Goal: Task Accomplishment & Management: Complete application form

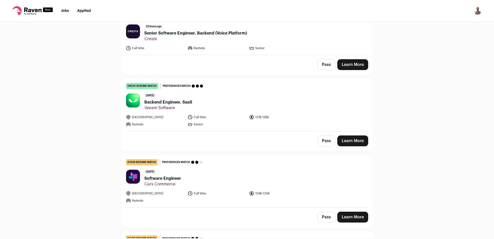
scroll to position [309, 0]
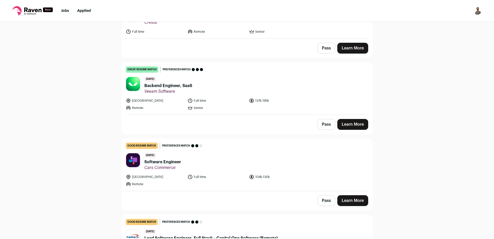
click at [175, 84] on span "Backend Engineer, SaaS" at bounding box center [168, 86] width 48 height 6
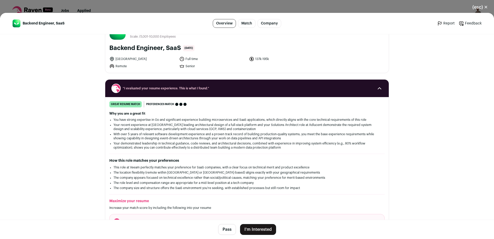
scroll to position [0, 0]
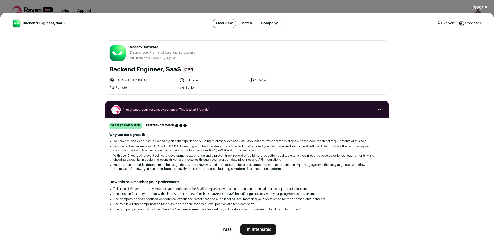
click at [476, 6] on button "(esc) ✕" at bounding box center [480, 7] width 28 height 11
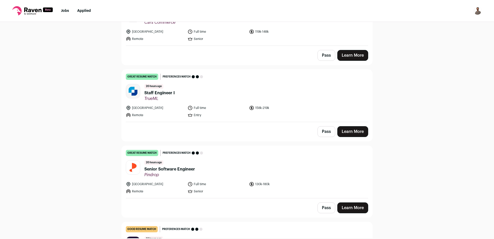
scroll to position [93, 0]
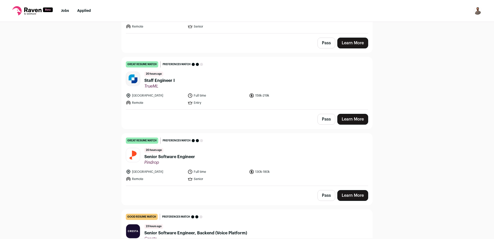
click at [322, 119] on button "Pass" at bounding box center [327, 119] width 18 height 11
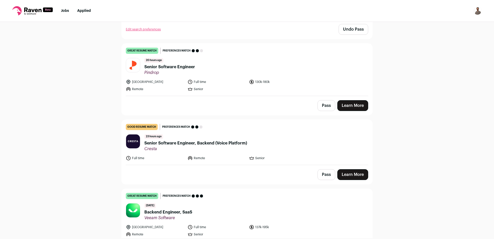
scroll to position [185, 0]
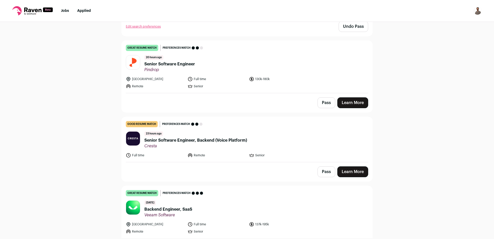
click at [170, 64] on span "Senior Software Engineer" at bounding box center [169, 64] width 51 height 6
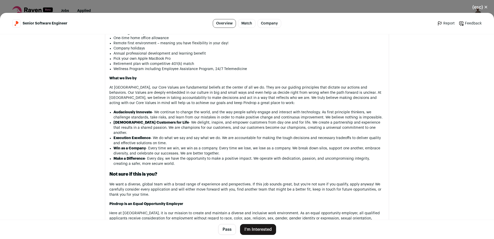
scroll to position [704, 0]
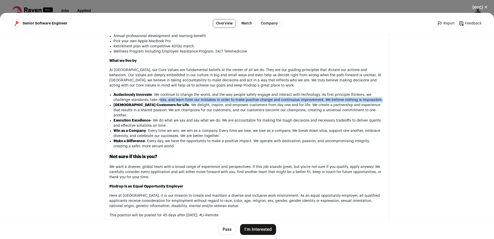
drag, startPoint x: 121, startPoint y: 99, endPoint x: 156, endPoint y: 97, distance: 34.5
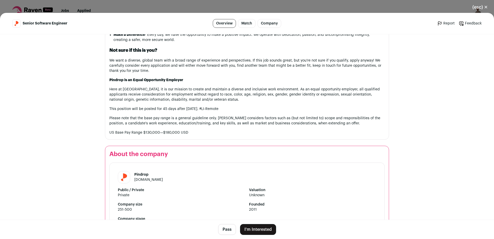
scroll to position [797, 0]
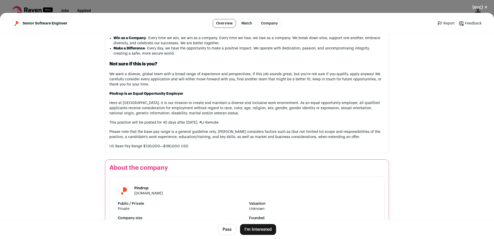
click at [488, 4] on button "(esc) ✕" at bounding box center [480, 7] width 28 height 11
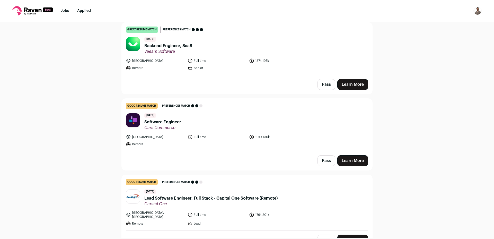
scroll to position [371, 0]
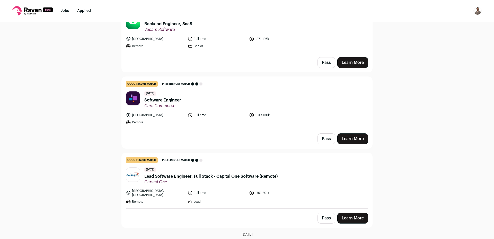
click at [162, 100] on span "Software Engineer" at bounding box center [162, 100] width 37 height 6
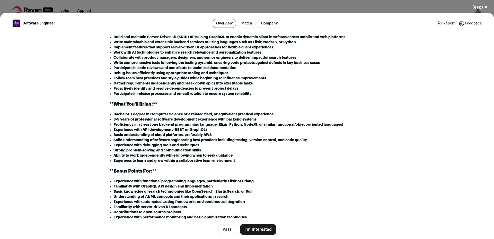
scroll to position [504, 0]
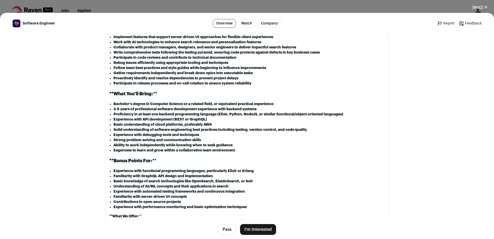
click at [487, 8] on button "(esc) ✕" at bounding box center [480, 7] width 28 height 11
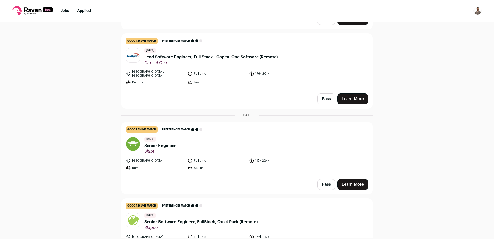
scroll to position [494, 0]
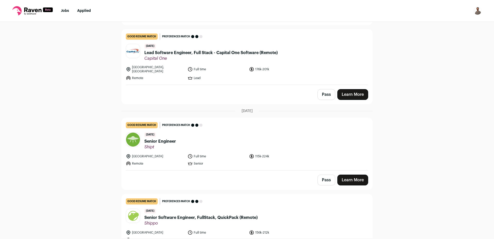
click at [161, 138] on span "Senior Engineer" at bounding box center [160, 141] width 32 height 6
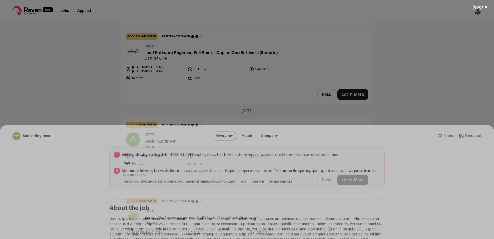
scroll to position [196, 0]
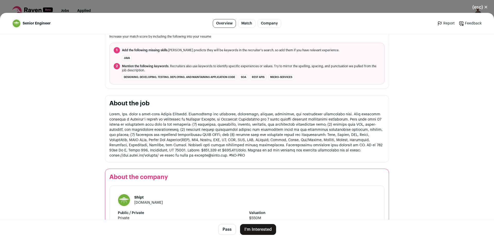
click at [483, 6] on button "(esc) ✕" at bounding box center [480, 7] width 28 height 11
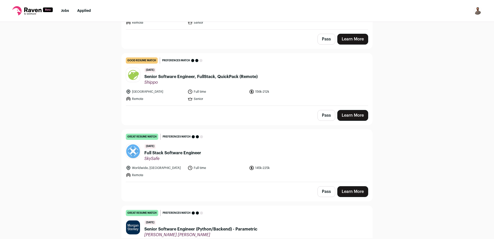
scroll to position [648, 0]
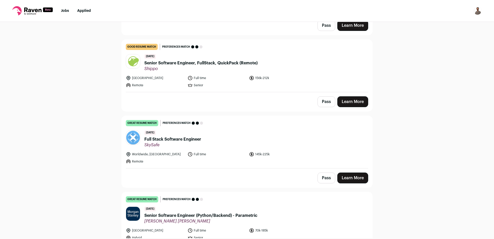
click at [189, 136] on span "Full Stack Software Engineer" at bounding box center [172, 139] width 57 height 6
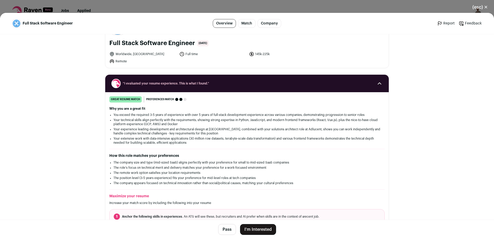
scroll to position [10, 0]
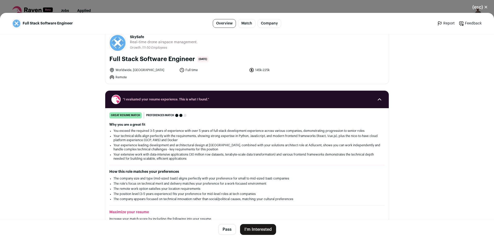
click at [266, 230] on button "I'm Interested" at bounding box center [258, 229] width 36 height 11
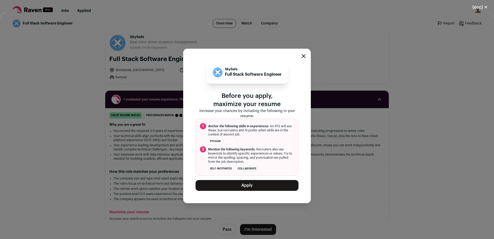
click at [256, 185] on button "Apply" at bounding box center [247, 185] width 103 height 11
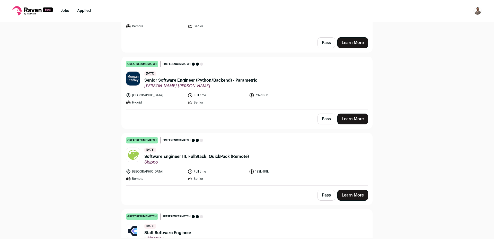
scroll to position [710, 0]
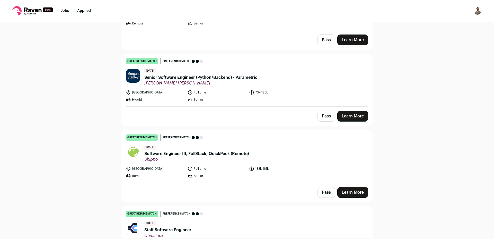
click at [220, 151] on span "Software Engineer III, FullStack, QuickPack (Remote)" at bounding box center [196, 154] width 104 height 6
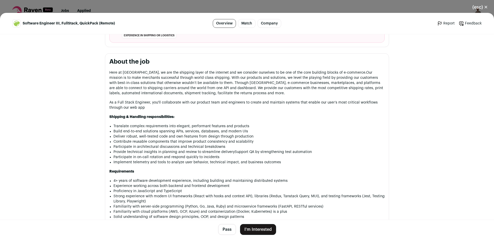
scroll to position [226, 0]
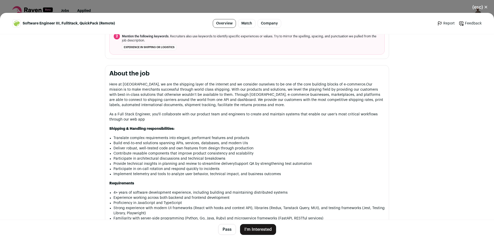
click at [257, 230] on button "I'm Interested" at bounding box center [258, 229] width 36 height 11
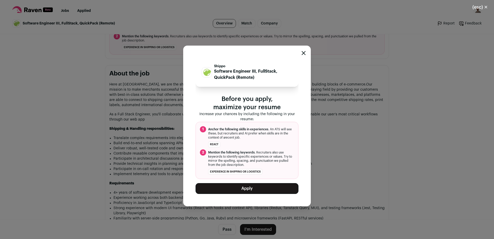
click at [239, 188] on button "Apply" at bounding box center [247, 188] width 103 height 11
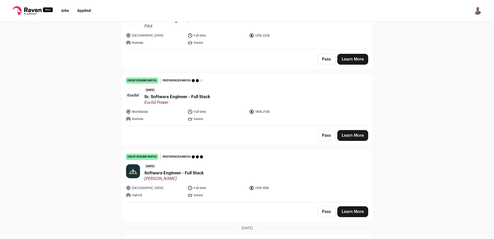
scroll to position [1883, 0]
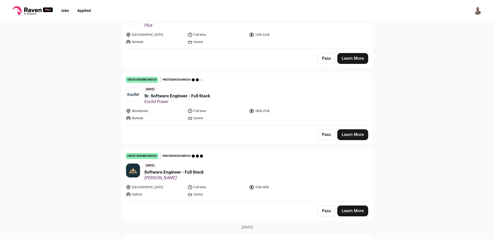
click at [181, 169] on span "Software Engineer - Full Stack" at bounding box center [173, 172] width 59 height 6
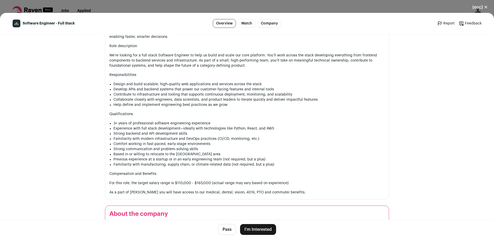
scroll to position [280, 0]
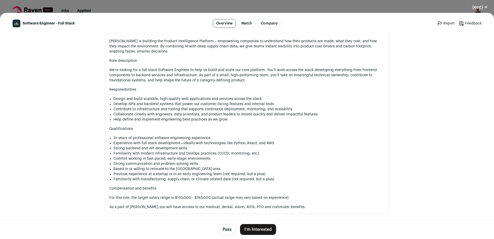
click at [261, 231] on button "I'm Interested" at bounding box center [258, 229] width 36 height 11
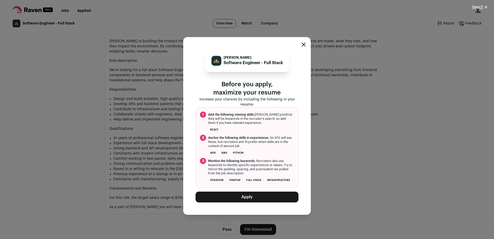
click at [254, 200] on button "Apply" at bounding box center [247, 196] width 103 height 11
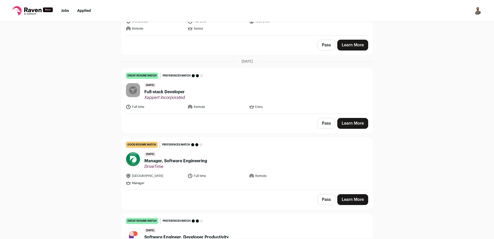
scroll to position [1976, 0]
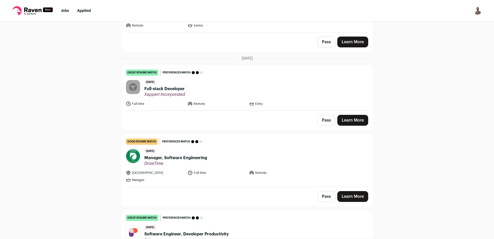
click at [175, 86] on span "Full-stack Developer" at bounding box center [164, 89] width 41 height 6
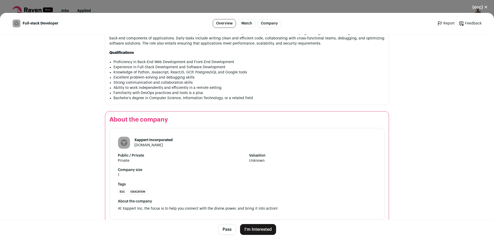
scroll to position [326, 0]
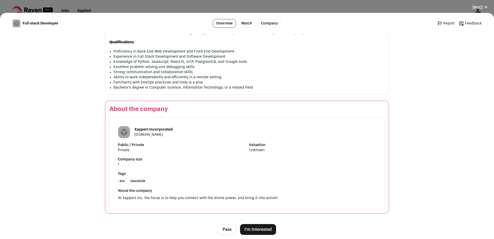
click at [487, 7] on button "(esc) ✕" at bounding box center [480, 7] width 28 height 11
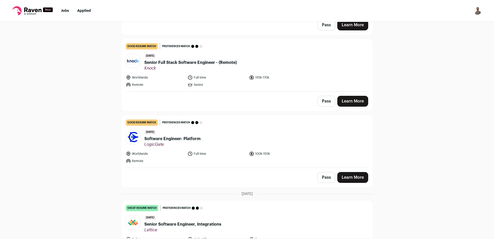
scroll to position [2223, 0]
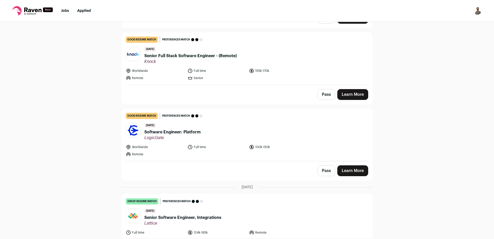
click at [190, 129] on span "Software Engineer: Platform" at bounding box center [172, 132] width 56 height 6
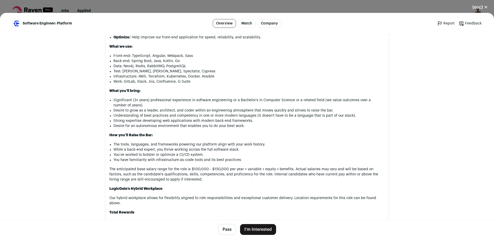
scroll to position [381, 0]
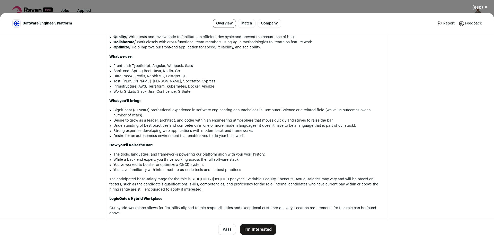
click at [482, 9] on button "(esc) ✕" at bounding box center [480, 7] width 28 height 11
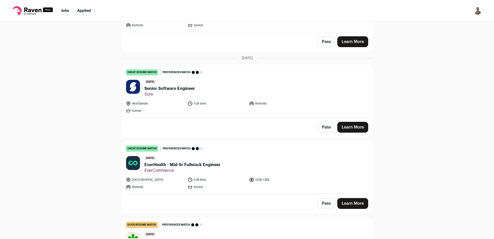
scroll to position [3211, 0]
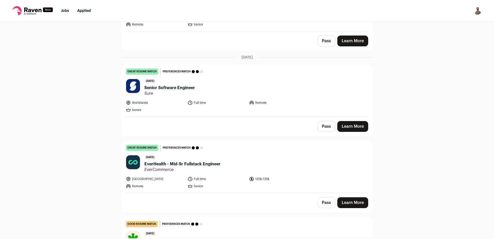
click at [174, 161] on span "EverHealth - Mid-Sr Fullstack Engineer" at bounding box center [182, 164] width 76 height 6
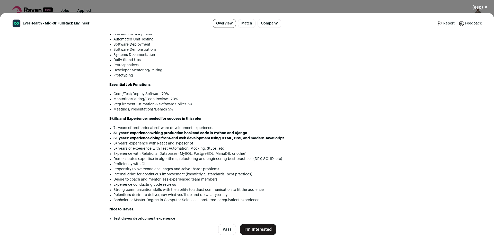
scroll to position [443, 0]
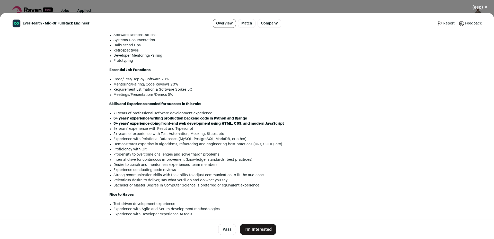
click at [479, 6] on button "(esc) ✕" at bounding box center [480, 7] width 28 height 11
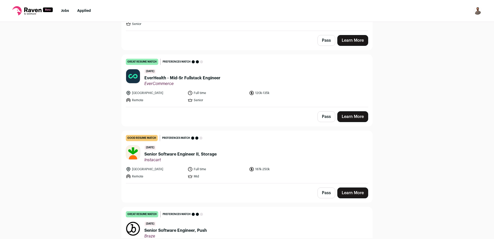
scroll to position [3304, 0]
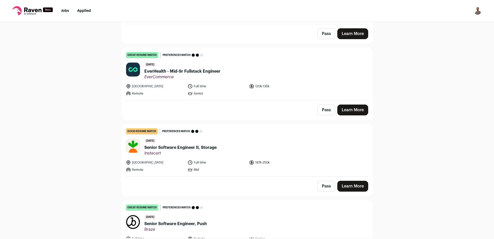
click at [179, 144] on span "Senior Software Engineer II, Storage" at bounding box center [180, 147] width 72 height 6
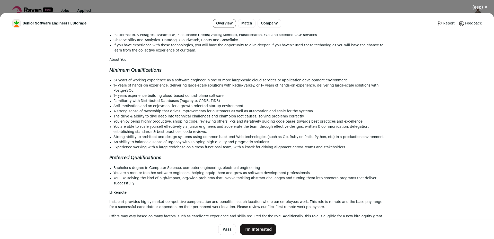
scroll to position [454, 0]
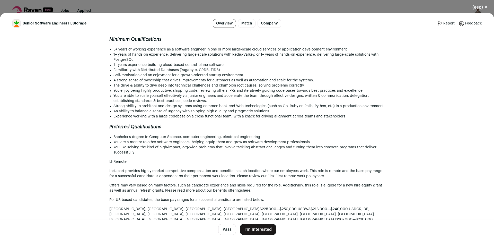
click at [480, 7] on button "(esc) ✕" at bounding box center [480, 7] width 28 height 11
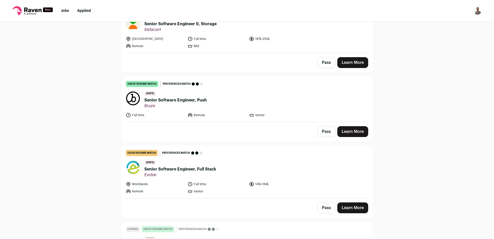
scroll to position [3458, 0]
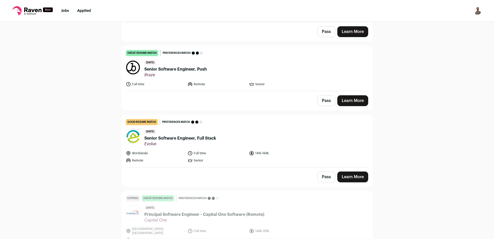
click at [207, 135] on span "Senior Software Engineer, Full Stack" at bounding box center [180, 138] width 72 height 6
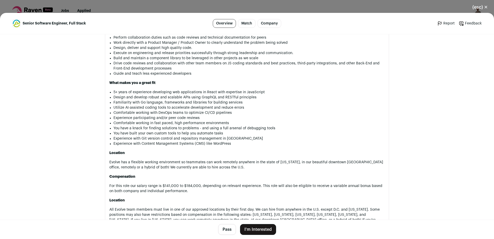
scroll to position [401, 0]
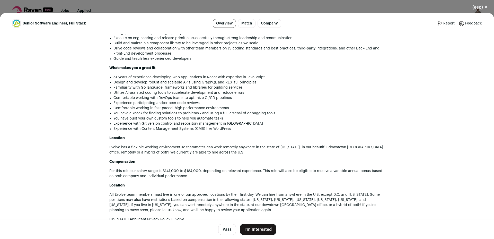
click at [486, 7] on button "(esc) ✕" at bounding box center [480, 7] width 28 height 11
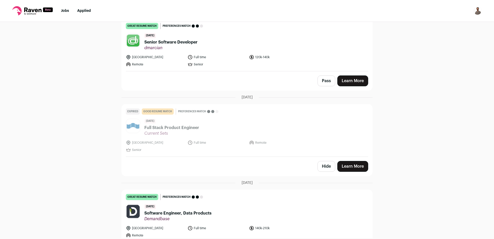
scroll to position [3736, 0]
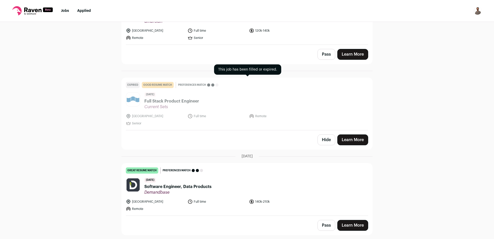
click at [156, 98] on span "Full Stack Product Engineer" at bounding box center [171, 101] width 55 height 6
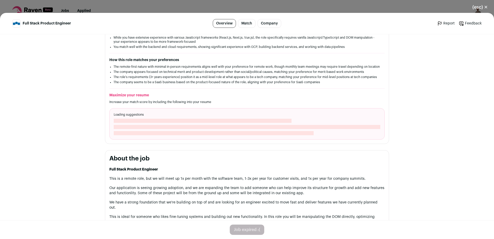
scroll to position [124, 0]
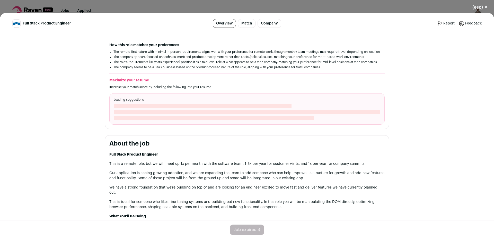
click at [485, 7] on button "(esc) ✕" at bounding box center [480, 7] width 28 height 11
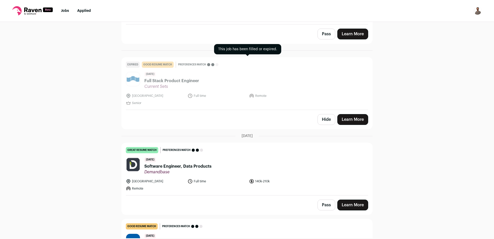
scroll to position [3767, 0]
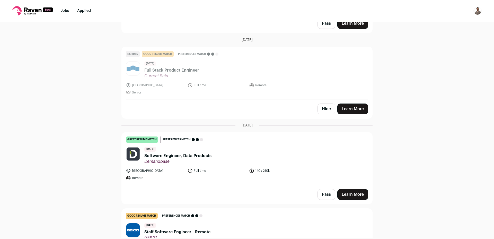
click at [180, 153] on span "Software Engineer, Data Products" at bounding box center [177, 156] width 67 height 6
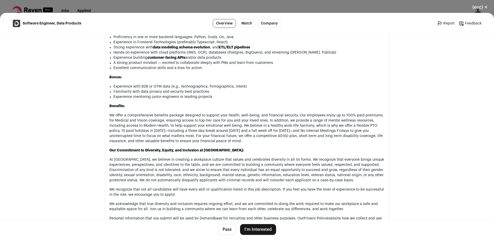
scroll to position [525, 0]
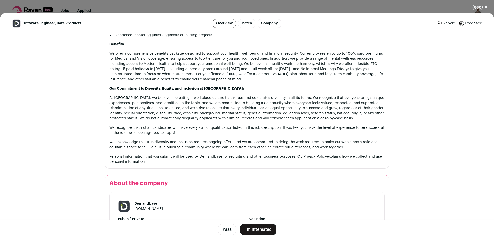
click at [487, 7] on button "(esc) ✕" at bounding box center [480, 7] width 28 height 11
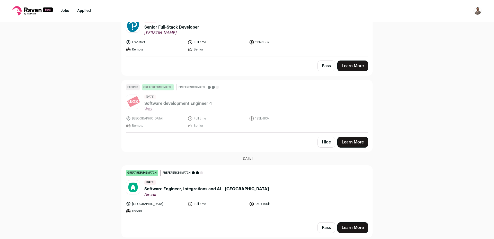
scroll to position [4323, 0]
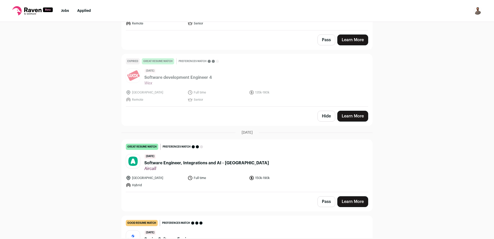
click at [230, 160] on span "Software Engineer, Integrations and AI - [GEOGRAPHIC_DATA]" at bounding box center [206, 163] width 125 height 6
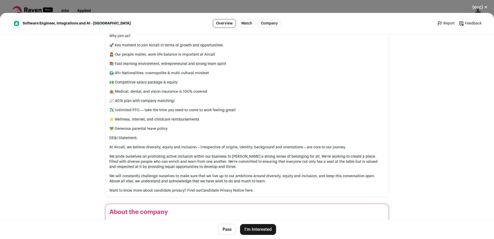
scroll to position [556, 0]
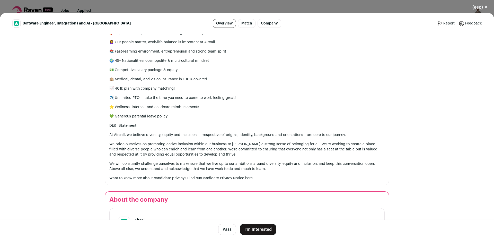
click at [486, 6] on button "(esc) ✕" at bounding box center [480, 7] width 28 height 11
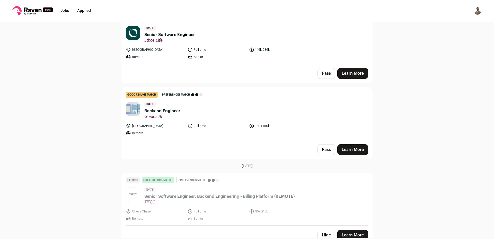
scroll to position [4693, 0]
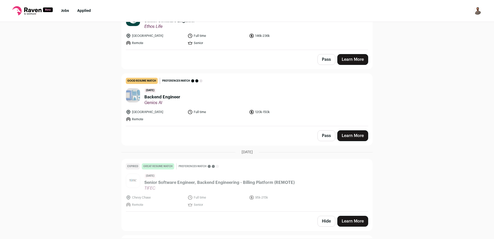
click at [164, 94] on span "Backend Engineer" at bounding box center [162, 97] width 36 height 6
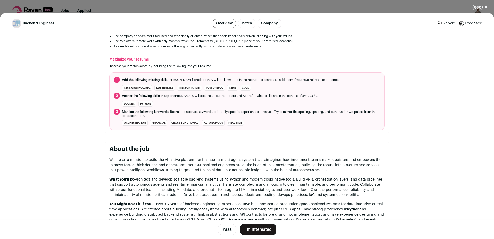
scroll to position [124, 0]
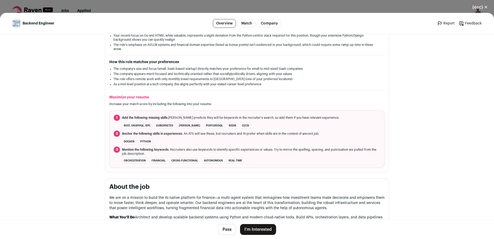
click at [480, 7] on button "(esc) ✕" at bounding box center [480, 7] width 28 height 11
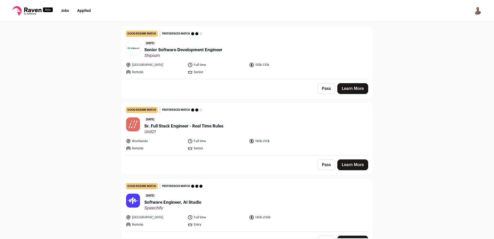
scroll to position [5033, 0]
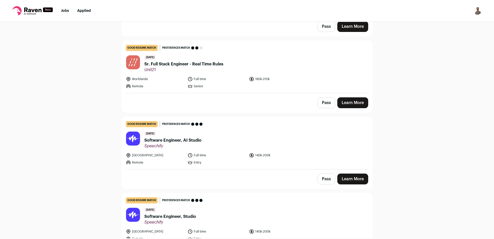
click at [169, 137] on span "Software Engineer, AI Studio" at bounding box center [172, 140] width 57 height 6
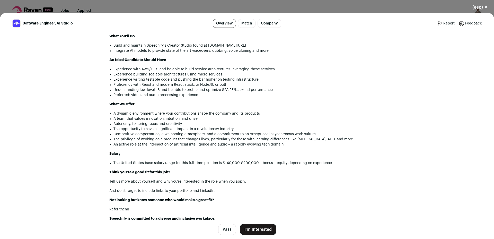
scroll to position [443, 0]
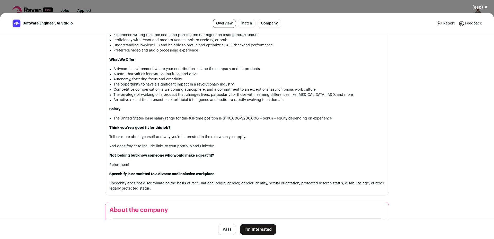
click at [481, 5] on button "(esc) ✕" at bounding box center [480, 7] width 28 height 11
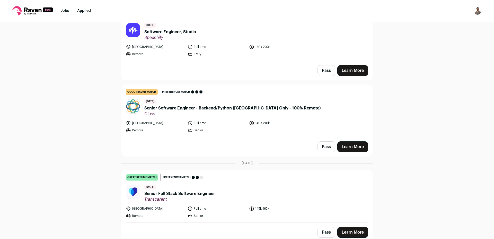
scroll to position [5218, 0]
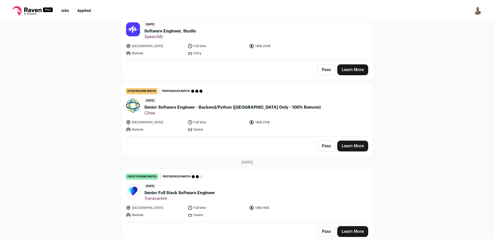
click at [211, 104] on span "Senior Software Engineer - Backend/Python ([GEOGRAPHIC_DATA] Only - 100% Remote)" at bounding box center [232, 107] width 176 height 6
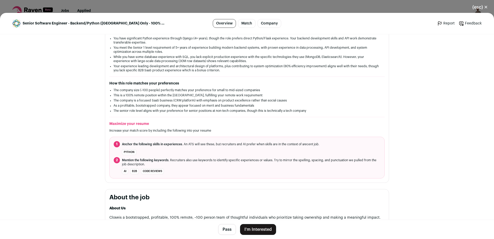
scroll to position [185, 0]
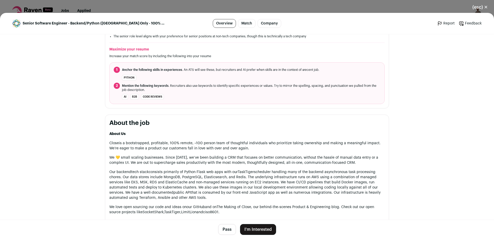
click at [488, 5] on button "(esc) ✕" at bounding box center [480, 7] width 28 height 11
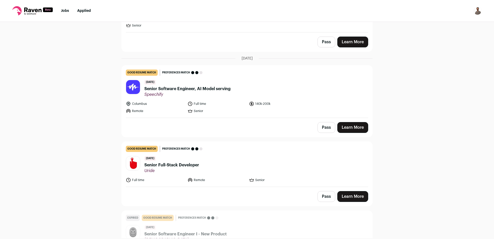
scroll to position [5836, 0]
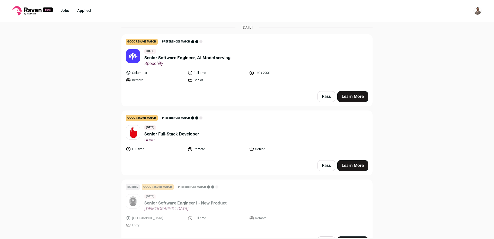
click at [194, 131] on span "Senior Full-Stack Developer" at bounding box center [171, 134] width 55 height 6
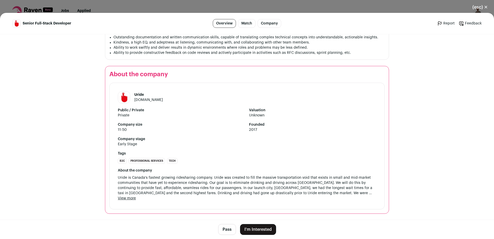
scroll to position [449, 0]
click at [487, 5] on button "(esc) ✕" at bounding box center [480, 7] width 28 height 11
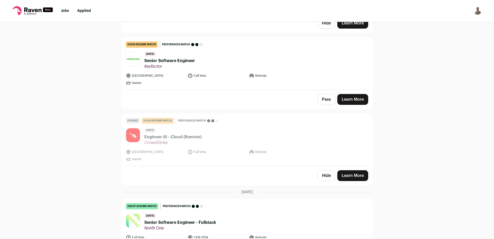
scroll to position [6175, 0]
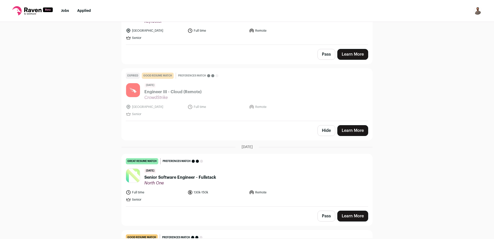
click at [179, 174] on span "Senior Software Engineer - Fullstack" at bounding box center [180, 177] width 72 height 6
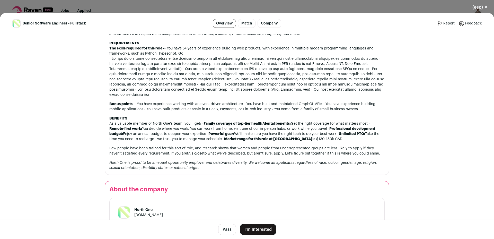
scroll to position [366, 0]
click at [482, 3] on button "(esc) ✕" at bounding box center [480, 7] width 28 height 11
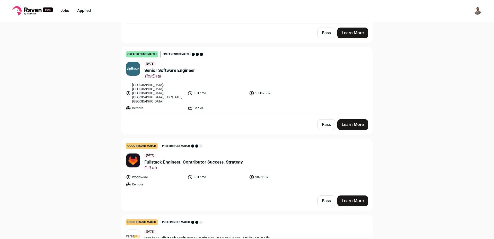
scroll to position [6515, 0]
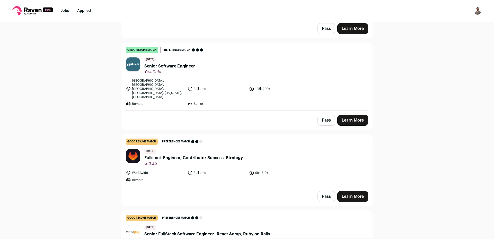
click at [201, 155] on span "Fullstack Engineer, Contributor Success, Strategy" at bounding box center [193, 158] width 99 height 6
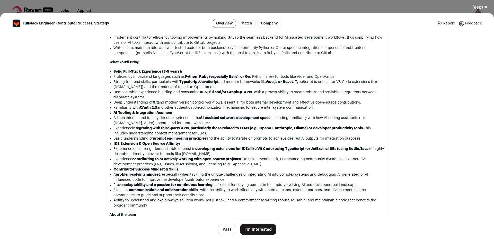
scroll to position [432, 0]
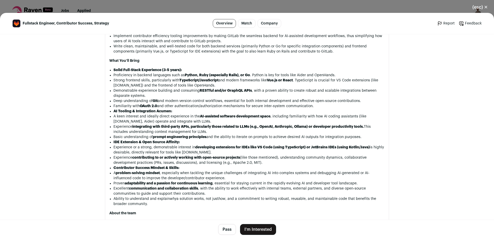
click at [480, 10] on button "(esc) ✕" at bounding box center [480, 7] width 28 height 11
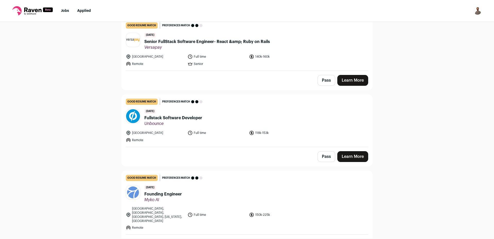
scroll to position [6731, 0]
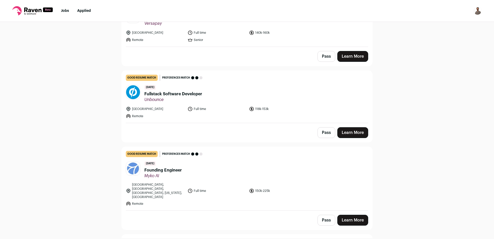
click at [178, 91] on span "Fullstack Software Developer" at bounding box center [173, 94] width 58 height 6
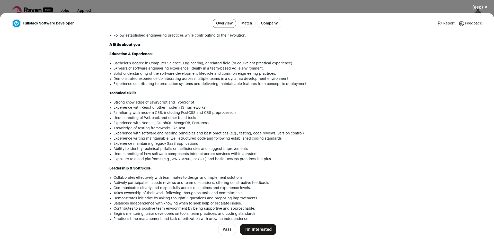
scroll to position [424, 0]
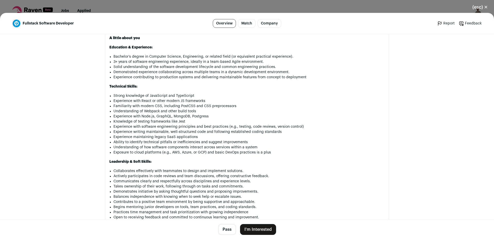
click at [479, 4] on button "(esc) ✕" at bounding box center [480, 7] width 28 height 11
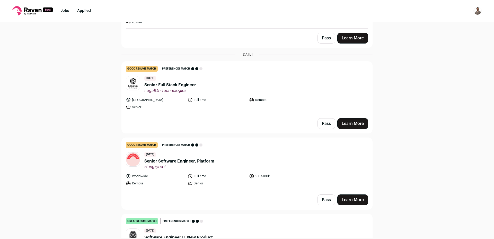
scroll to position [0, 0]
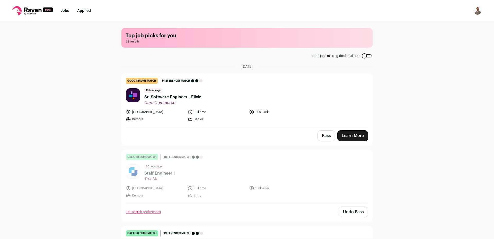
click at [165, 97] on span "Sr. Software Engineer - Elixir" at bounding box center [172, 97] width 57 height 6
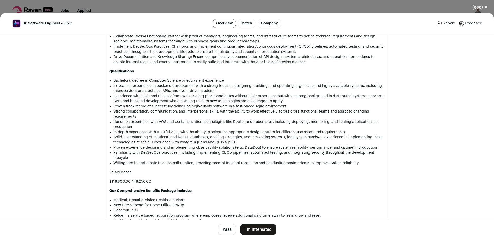
scroll to position [556, 0]
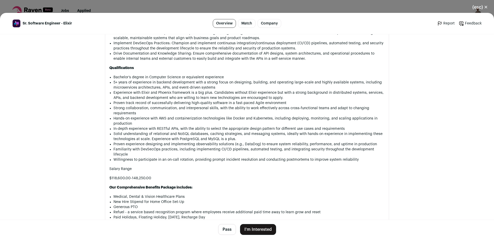
click at [228, 229] on button "Pass" at bounding box center [227, 229] width 18 height 11
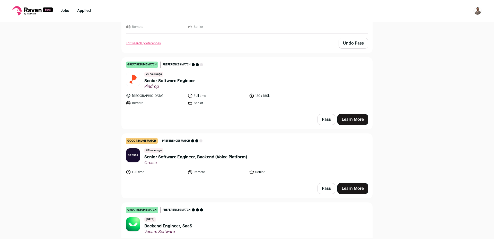
scroll to position [93, 0]
click at [171, 81] on span "Senior Software Engineer" at bounding box center [169, 80] width 51 height 6
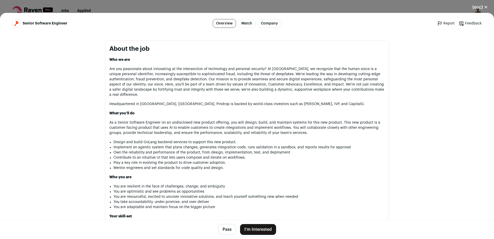
scroll to position [216, 0]
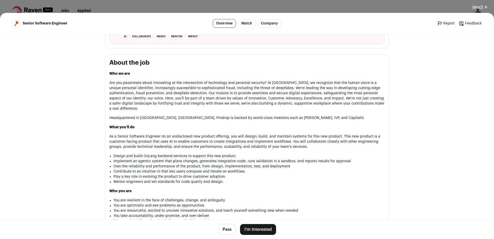
click at [222, 229] on button "Pass" at bounding box center [227, 229] width 18 height 11
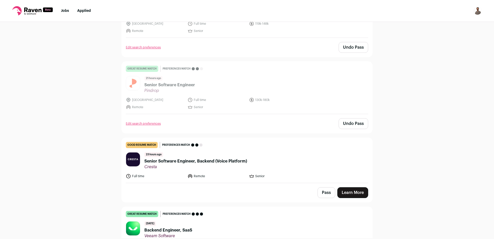
scroll to position [124, 0]
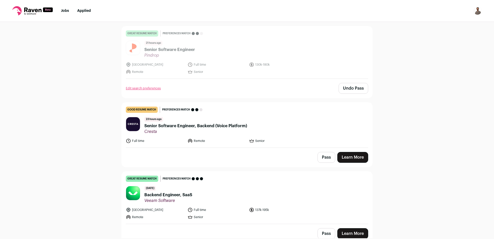
click at [321, 153] on button "Pass" at bounding box center [327, 157] width 18 height 11
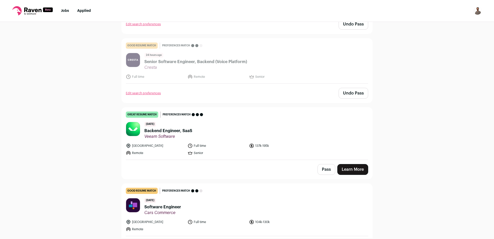
scroll to position [216, 0]
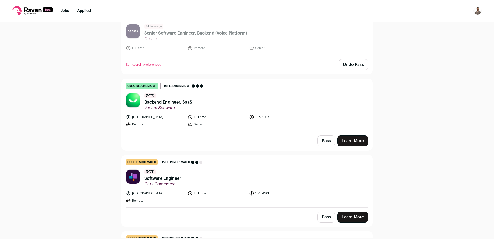
click at [177, 103] on span "Backend Engineer, SaaS" at bounding box center [168, 102] width 48 height 6
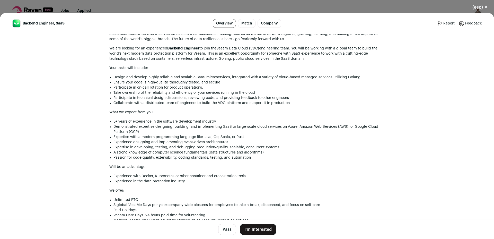
scroll to position [278, 0]
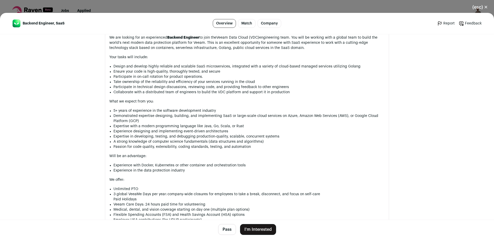
click at [222, 231] on button "Pass" at bounding box center [227, 229] width 18 height 11
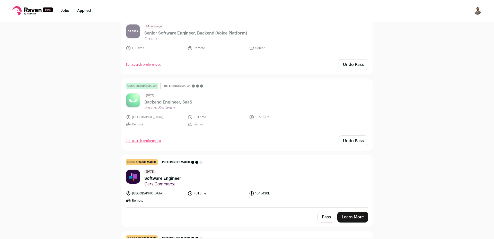
click at [172, 179] on span "Software Engineer" at bounding box center [162, 178] width 37 height 6
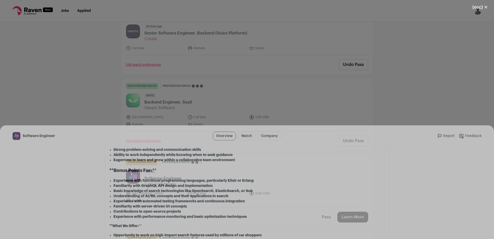
scroll to position [618, 0]
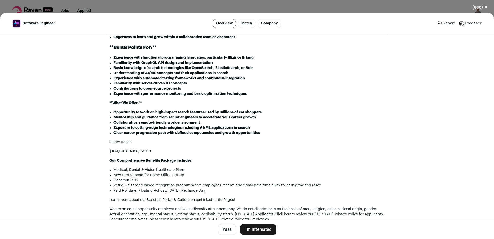
click at [224, 231] on button "Pass" at bounding box center [227, 229] width 18 height 11
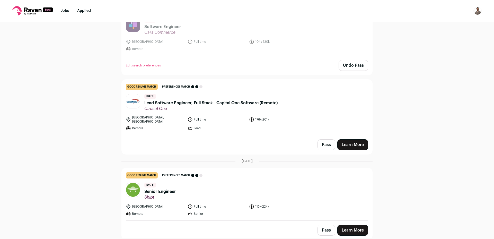
scroll to position [371, 0]
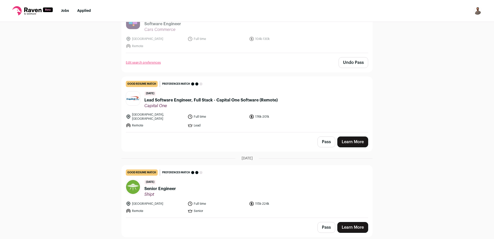
click at [321, 139] on button "Pass" at bounding box center [327, 141] width 18 height 11
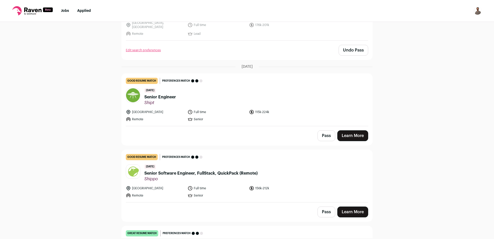
scroll to position [463, 0]
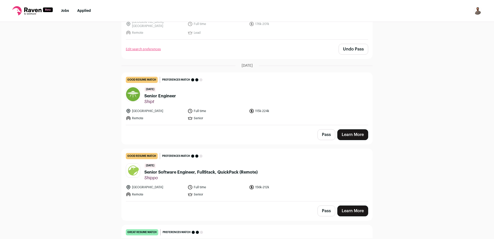
click at [165, 93] on span "Senior Engineer" at bounding box center [160, 96] width 32 height 6
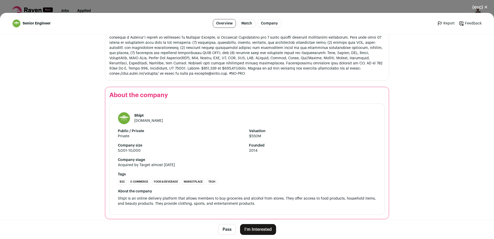
scroll to position [278, 0]
click at [225, 228] on button "Pass" at bounding box center [227, 229] width 18 height 11
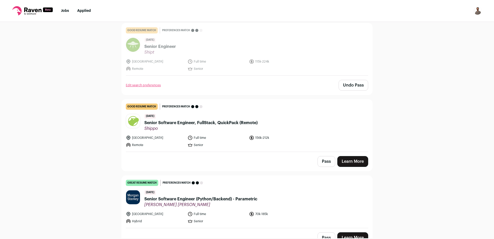
scroll to position [525, 0]
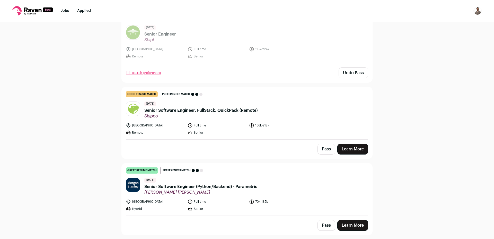
click at [222, 108] on span "Senior Software Engineer, FullStack, QuickPack (Remote)" at bounding box center [200, 110] width 113 height 6
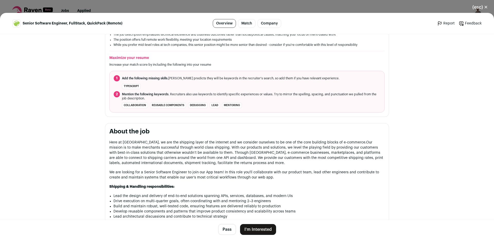
scroll to position [216, 0]
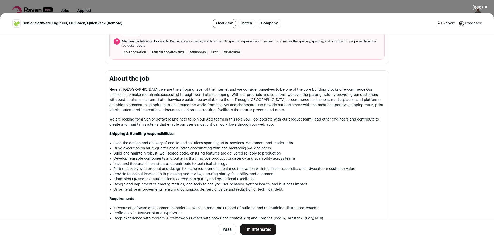
click at [223, 234] on button "Pass" at bounding box center [227, 229] width 18 height 11
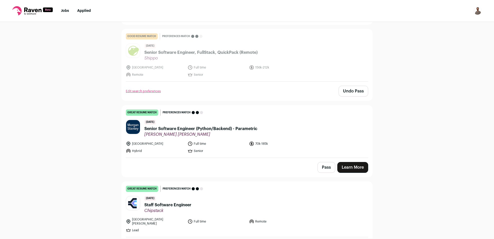
scroll to position [587, 0]
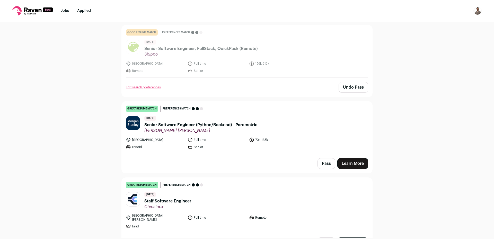
click at [327, 163] on button "Pass" at bounding box center [327, 163] width 18 height 11
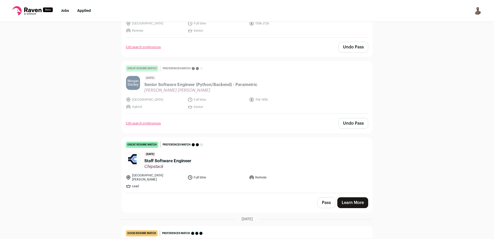
scroll to position [710, 0]
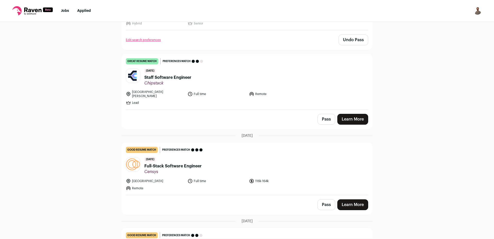
click at [320, 114] on button "Pass" at bounding box center [327, 119] width 18 height 11
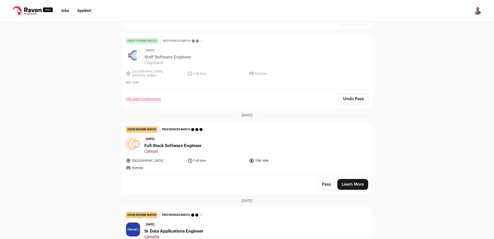
scroll to position [803, 0]
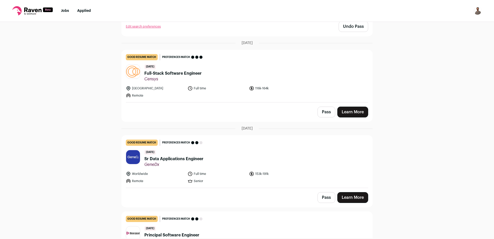
click at [153, 70] on span "Full-Stack Software Engineer" at bounding box center [172, 73] width 57 height 6
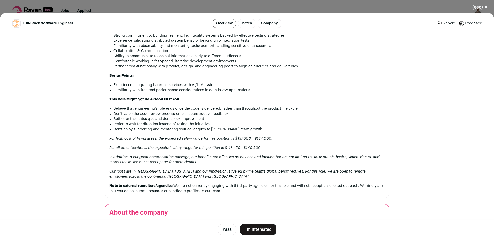
scroll to position [525, 0]
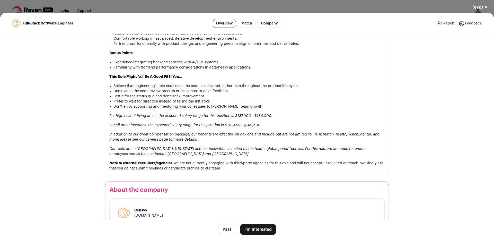
click at [257, 231] on button "I'm Interested" at bounding box center [258, 229] width 36 height 11
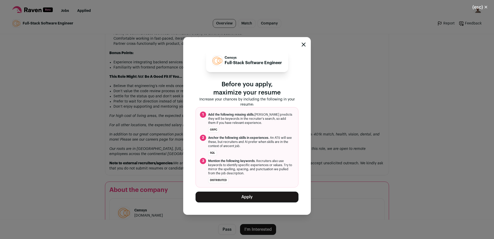
click at [251, 196] on button "Apply" at bounding box center [247, 196] width 103 height 11
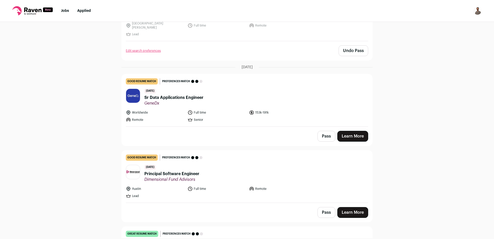
scroll to position [803, 0]
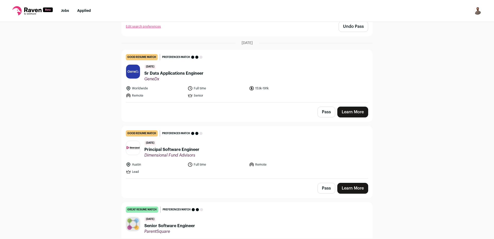
click at [169, 70] on span "Sr Data Applications Engineer" at bounding box center [173, 73] width 59 height 6
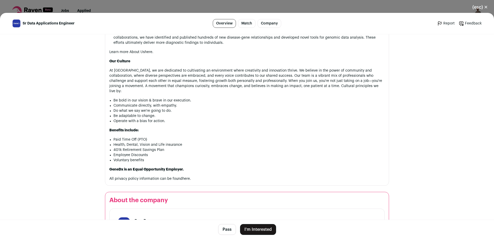
scroll to position [587, 0]
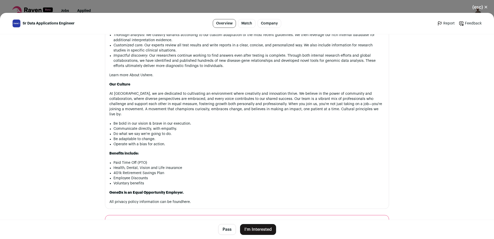
click at [225, 232] on button "Pass" at bounding box center [227, 229] width 18 height 11
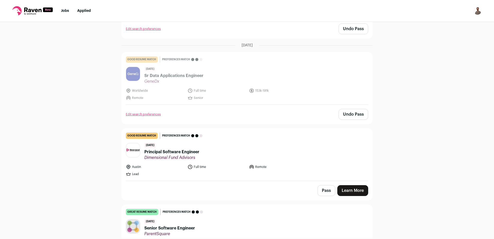
scroll to position [803, 0]
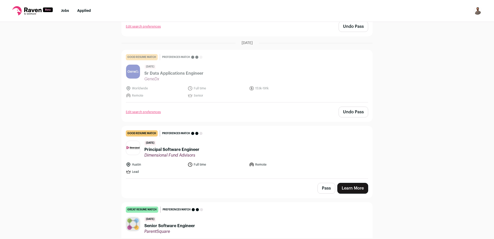
click at [322, 183] on button "Pass" at bounding box center [327, 188] width 18 height 11
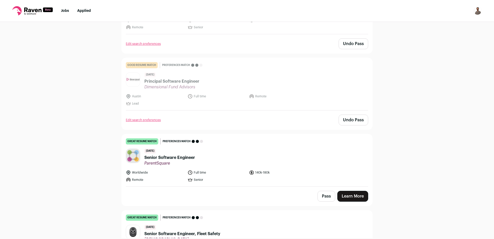
scroll to position [926, 0]
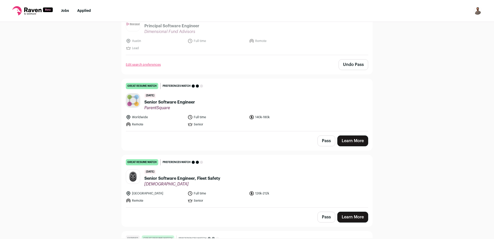
click at [167, 99] on span "Senior Software Engineer" at bounding box center [169, 102] width 51 height 6
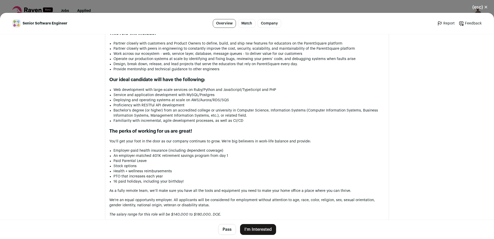
scroll to position [412, 0]
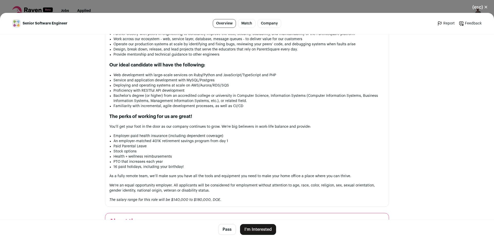
click at [224, 233] on button "Pass" at bounding box center [227, 229] width 18 height 11
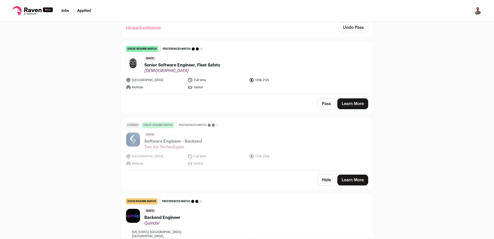
scroll to position [1050, 0]
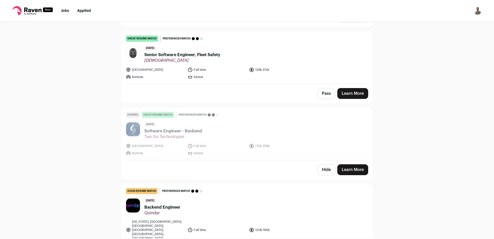
click at [184, 52] on span "Senior Software Engineer, Fleet Safety" at bounding box center [182, 55] width 76 height 6
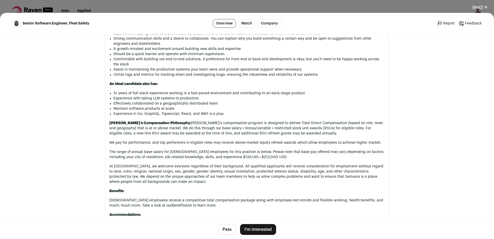
scroll to position [587, 0]
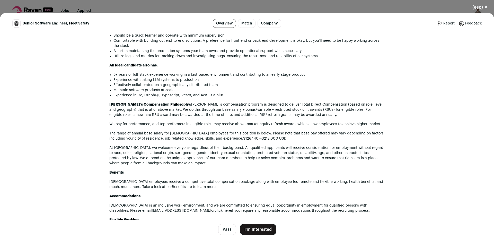
click at [229, 233] on button "Pass" at bounding box center [227, 229] width 18 height 11
